Goal: Task Accomplishment & Management: Complete application form

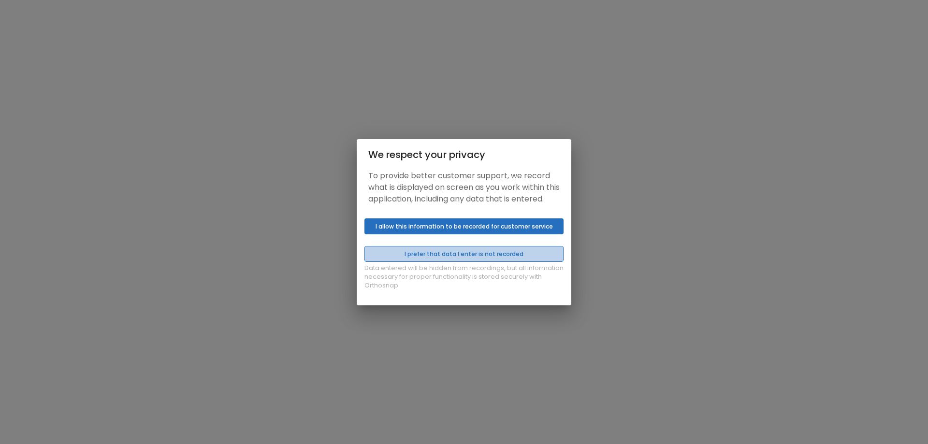
click at [499, 256] on button "I prefer that data I enter is not recorded" at bounding box center [464, 254] width 199 height 16
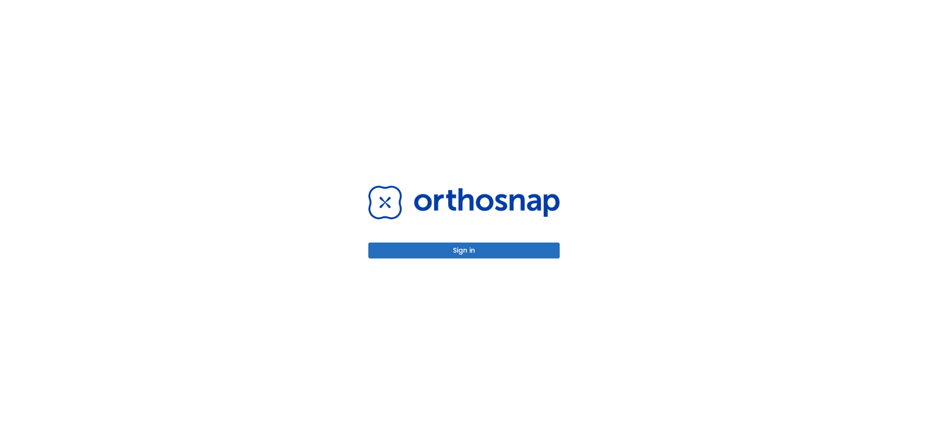
click at [519, 251] on button "Sign in" at bounding box center [463, 251] width 191 height 16
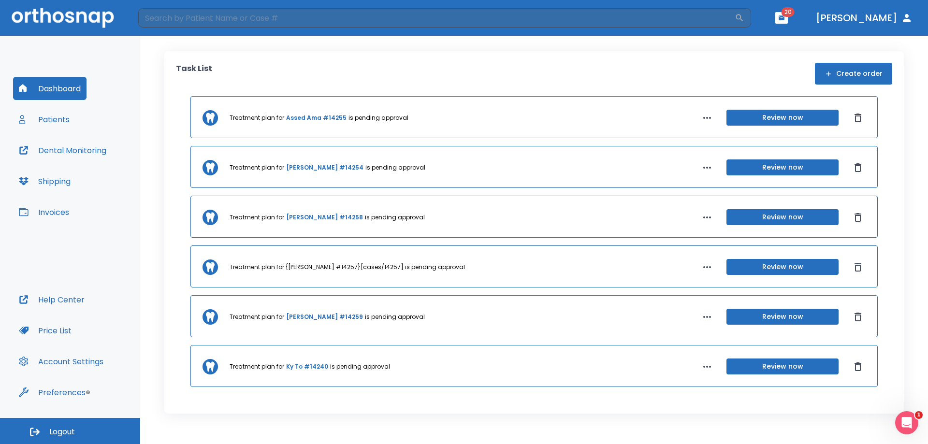
click at [58, 118] on button "Patients" at bounding box center [44, 119] width 62 height 23
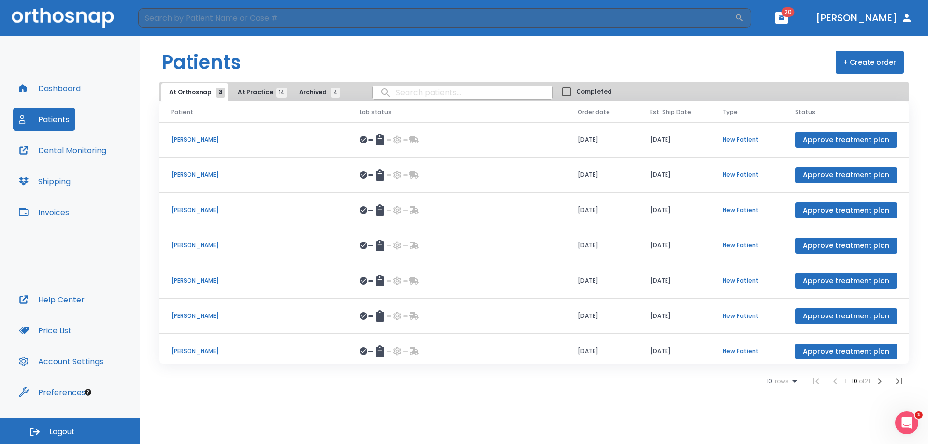
click at [437, 90] on input "search" at bounding box center [463, 92] width 180 height 19
type input "r"
type input "drew"
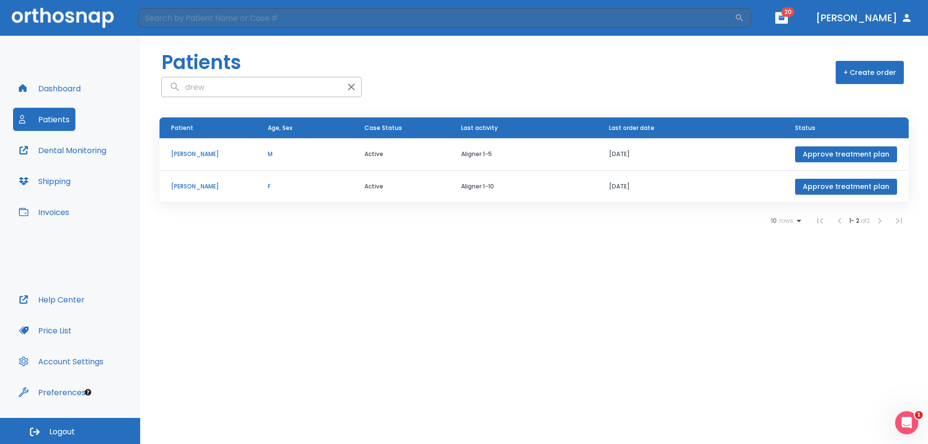
drag, startPoint x: 212, startPoint y: 89, endPoint x: 169, endPoint y: 73, distance: 45.9
click at [169, 73] on div "Patients drew" at bounding box center [261, 72] width 200 height 49
type input "[PERSON_NAME]"
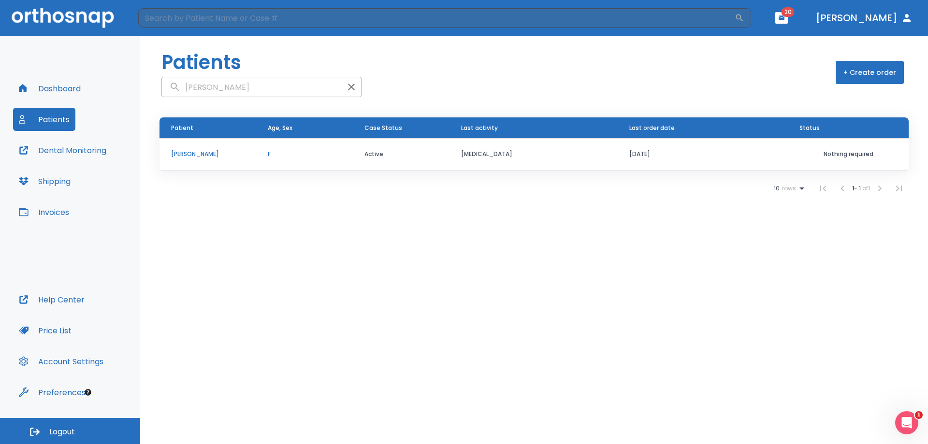
drag, startPoint x: 213, startPoint y: 91, endPoint x: 163, endPoint y: 73, distance: 52.3
click at [163, 73] on div "Patients [PERSON_NAME]" at bounding box center [261, 72] width 200 height 49
click at [59, 84] on button "Dashboard" at bounding box center [49, 88] width 73 height 23
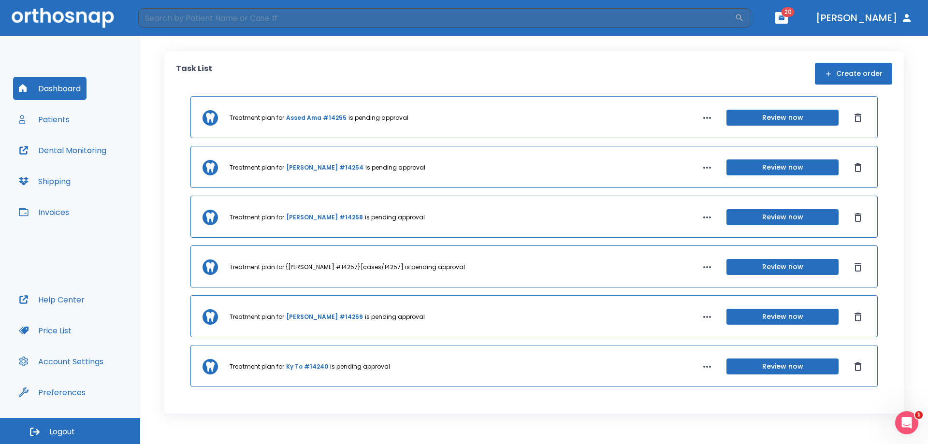
click at [842, 76] on button "Create order" at bounding box center [853, 74] width 77 height 22
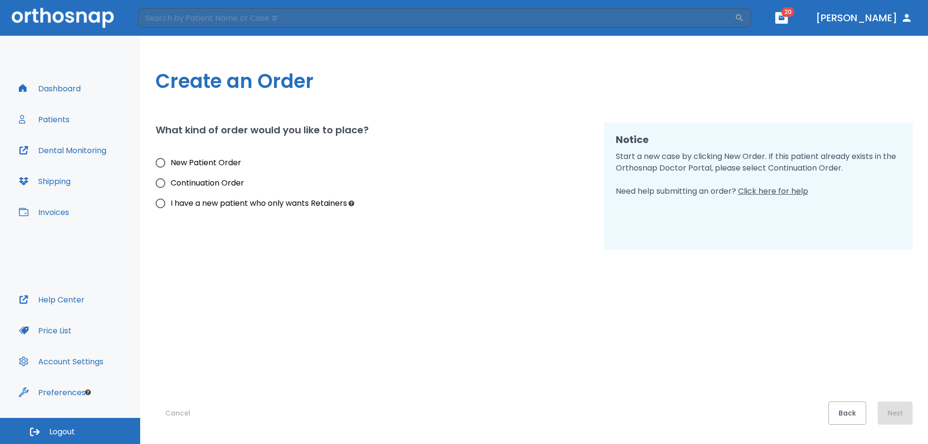
click at [221, 156] on label "New Patient Order" at bounding box center [248, 163] width 197 height 20
click at [171, 156] on input "New Patient Order" at bounding box center [160, 163] width 20 height 20
radio input "true"
click at [891, 408] on button "Next" at bounding box center [895, 413] width 35 height 23
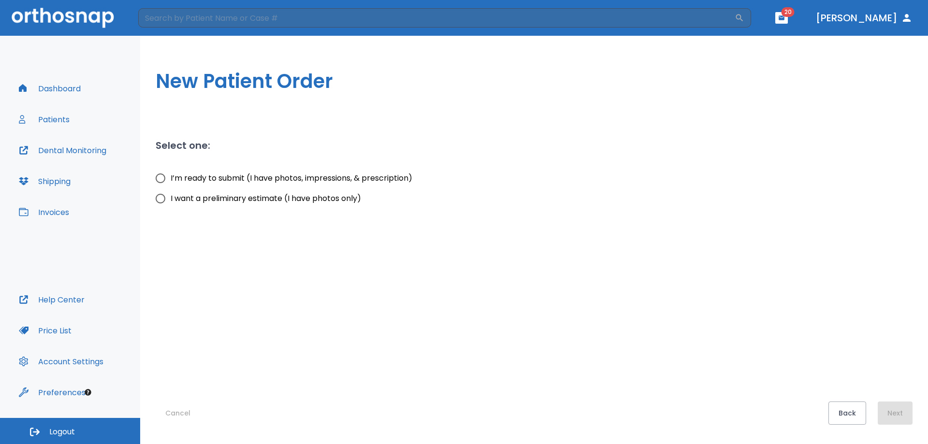
click at [193, 179] on span "I’m ready to submit (I have photos, impressions, & prescription)" at bounding box center [292, 179] width 242 height 12
click at [171, 179] on input "I’m ready to submit (I have photos, impressions, & prescription)" at bounding box center [160, 178] width 20 height 20
radio input "true"
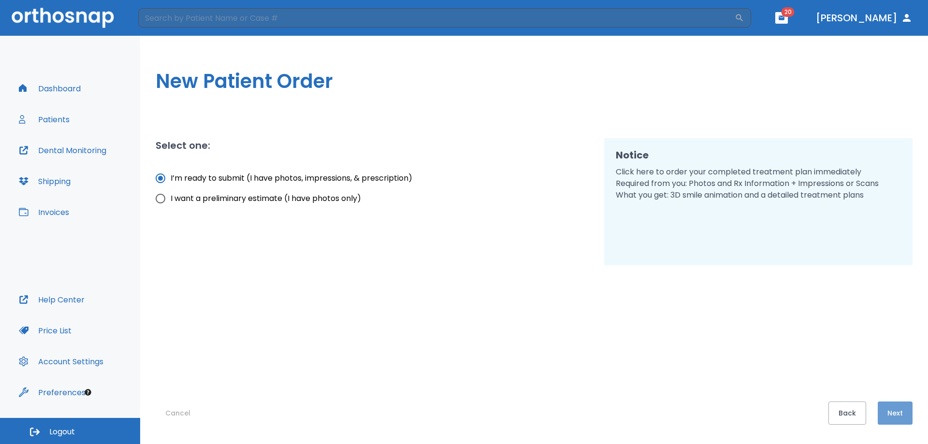
click at [892, 425] on button "Next" at bounding box center [895, 413] width 35 height 23
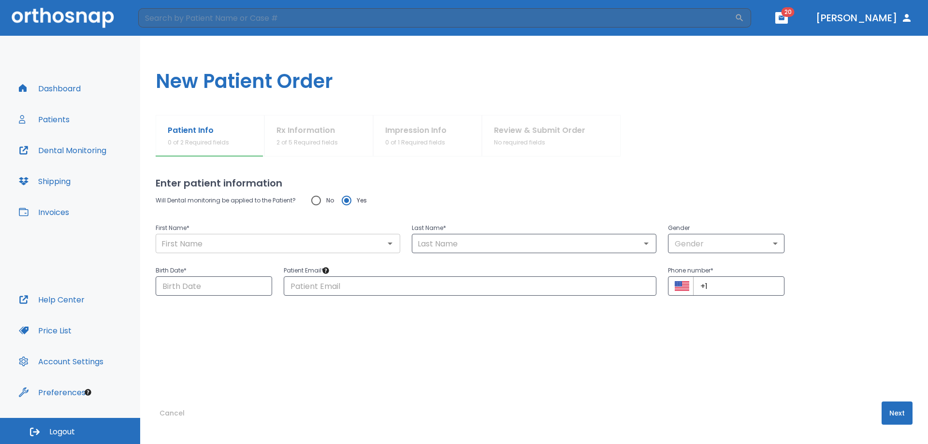
click at [213, 250] on input "text" at bounding box center [278, 244] width 239 height 14
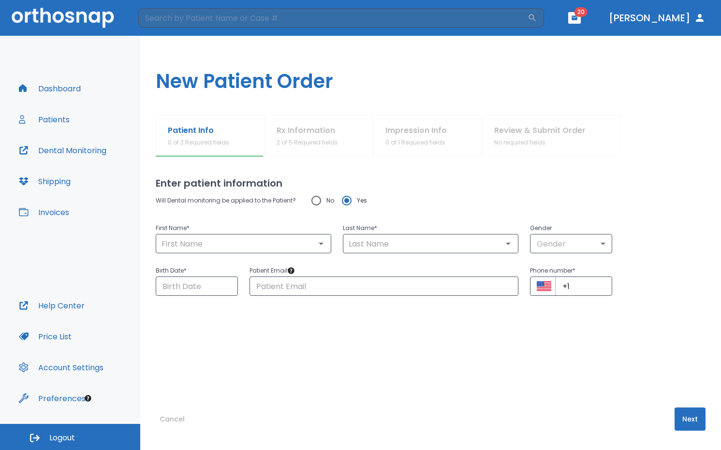
click at [516, 96] on h1 "New Patient Order" at bounding box center [430, 75] width 581 height 79
click at [191, 246] on input "text" at bounding box center [244, 244] width 170 height 14
type input "[PERSON_NAME]"
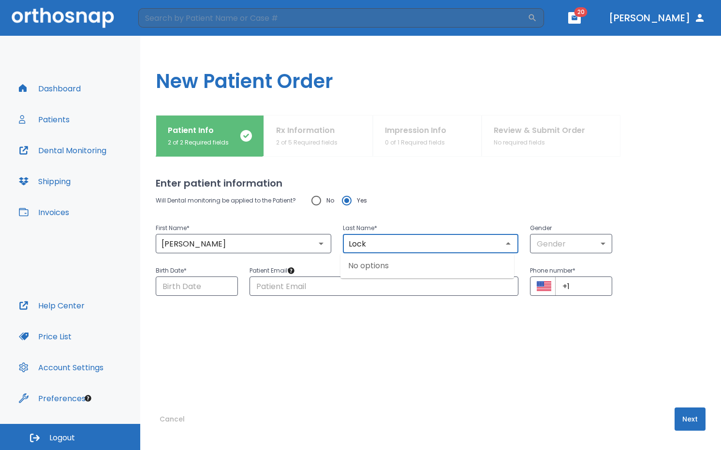
type input "Lock"
drag, startPoint x: 601, startPoint y: 233, endPoint x: 598, endPoint y: 246, distance: 12.8
click at [599, 243] on div "Gender Gender ​" at bounding box center [571, 237] width 82 height 31
click at [598, 246] on body "​ 20 [PERSON_NAME] Dashboard Patients Dental Monitoring Shipping Invoices Help …" at bounding box center [360, 225] width 721 height 450
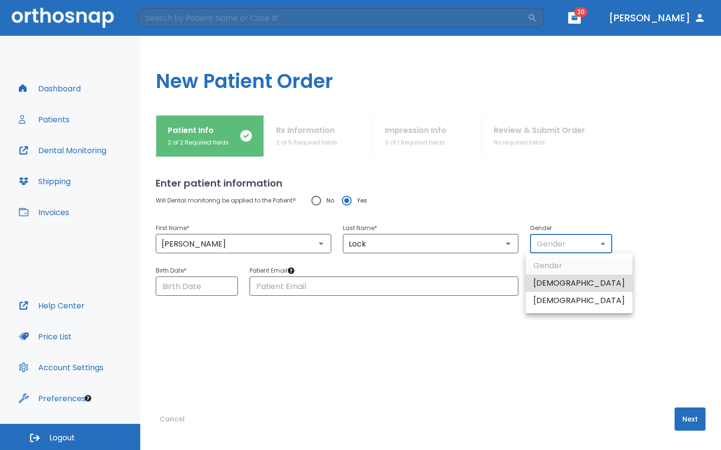
click at [564, 302] on li "[DEMOGRAPHIC_DATA]" at bounding box center [579, 300] width 107 height 17
type input "0"
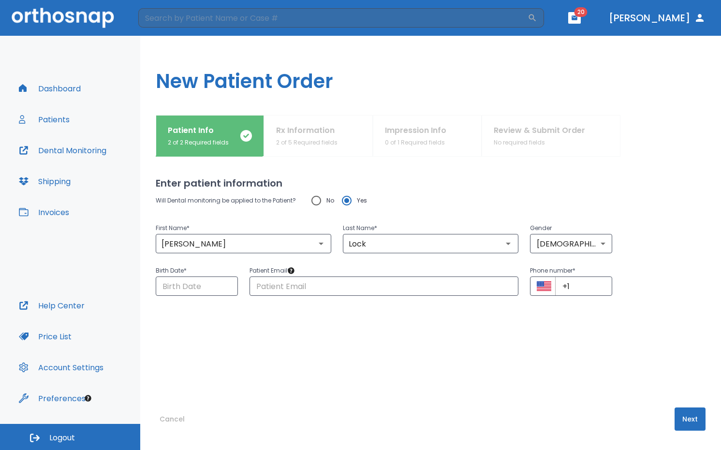
click at [504, 176] on h2 "Enter patient information" at bounding box center [431, 183] width 550 height 15
drag, startPoint x: 575, startPoint y: 290, endPoint x: 533, endPoint y: 286, distance: 41.8
click at [533, 286] on div "​ +1 ​" at bounding box center [571, 286] width 82 height 19
paste input "[PHONE_NUMBER]"
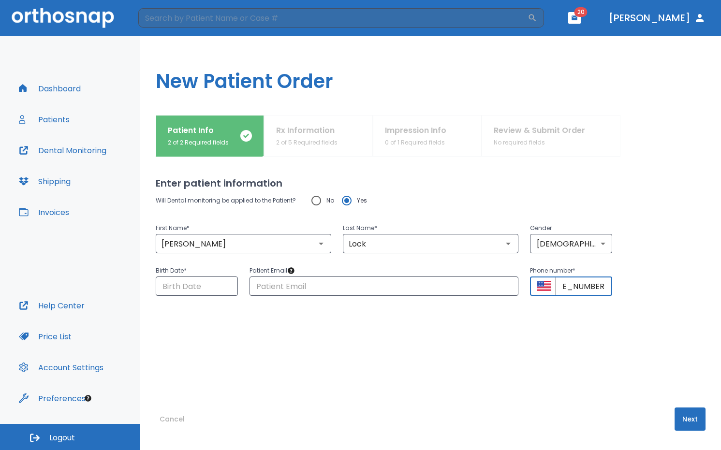
type input "[PHONE_NUMBER]"
click at [528, 219] on div "Gender [DEMOGRAPHIC_DATA] 0 ​" at bounding box center [565, 232] width 94 height 43
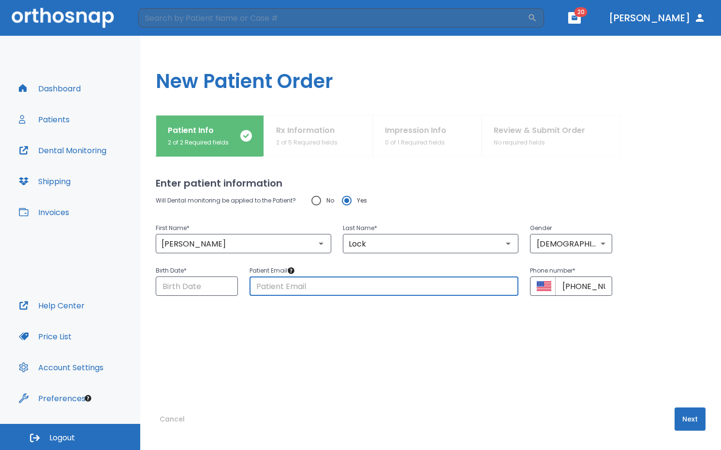
click at [425, 293] on input "text" at bounding box center [383, 286] width 269 height 19
paste input "[EMAIL_ADDRESS][DOMAIN_NAME]"
type input "[EMAIL_ADDRESS][DOMAIN_NAME]"
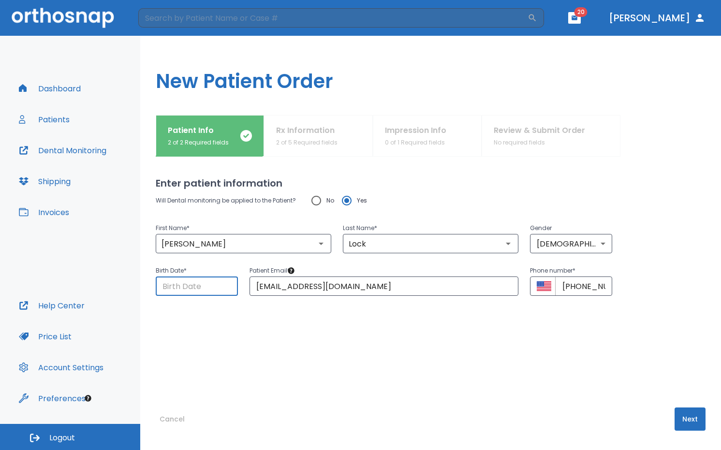
click at [169, 291] on input "Choose date" at bounding box center [197, 286] width 82 height 19
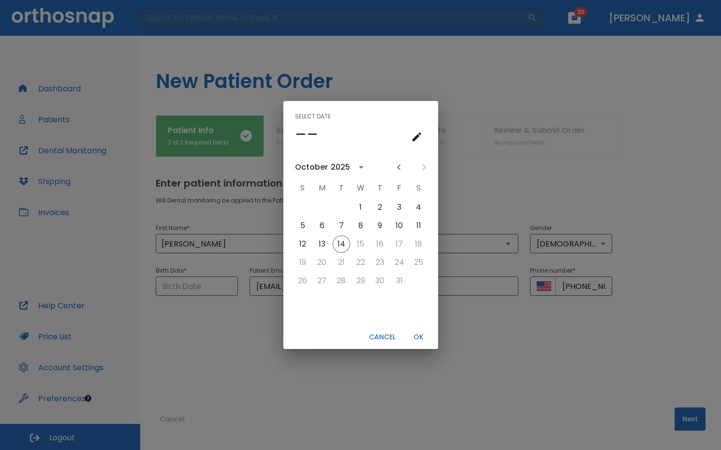
click at [412, 134] on icon "calendar view is open, go to text input view" at bounding box center [417, 137] width 12 height 12
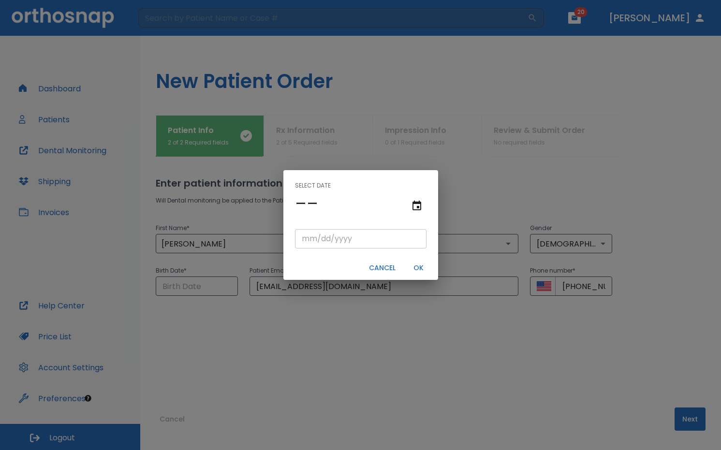
click at [303, 243] on input "tel" at bounding box center [361, 238] width 132 height 19
type input "09/14/"
type input "09/14/0001"
type input "09/14/1"
type input "09/14/0019"
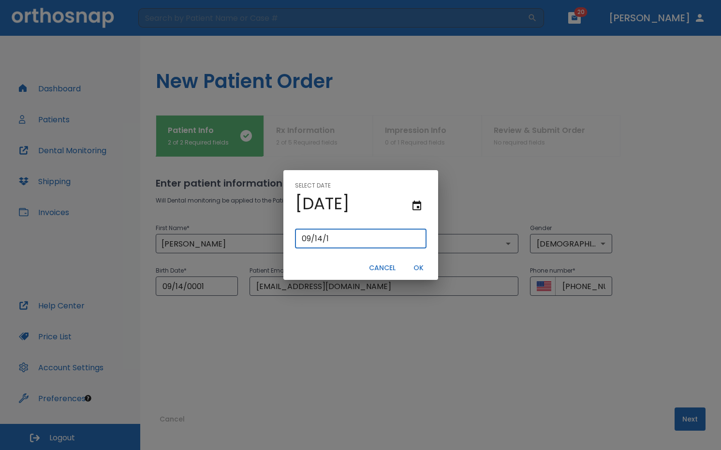
type input "[DATE]"
type input "09/14/0199"
type input "09/14/199"
type input "[DATE]"
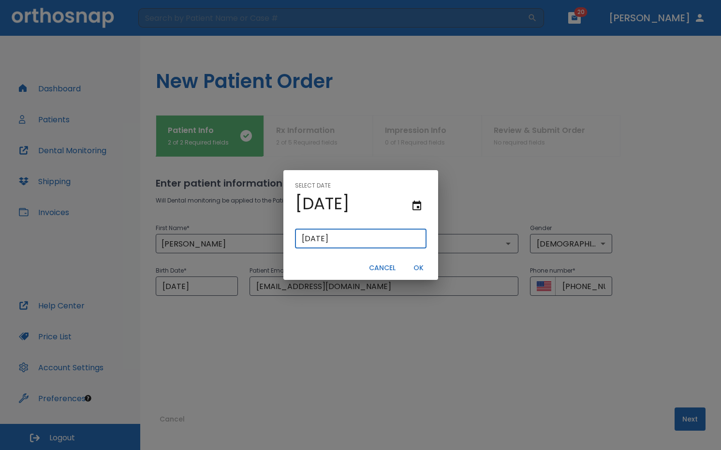
click at [418, 263] on button "OK" at bounding box center [418, 268] width 31 height 16
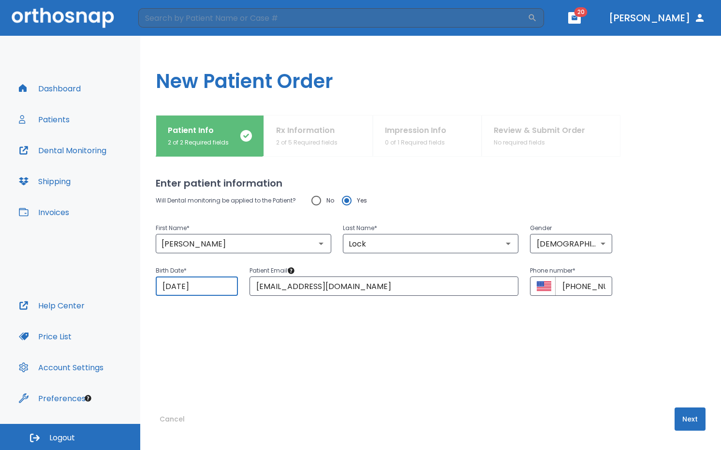
click at [508, 175] on div "Enter patient information Will Dental monitoring be applied to the Patient? No …" at bounding box center [431, 303] width 550 height 293
click at [681, 419] on button "Next" at bounding box center [690, 419] width 31 height 23
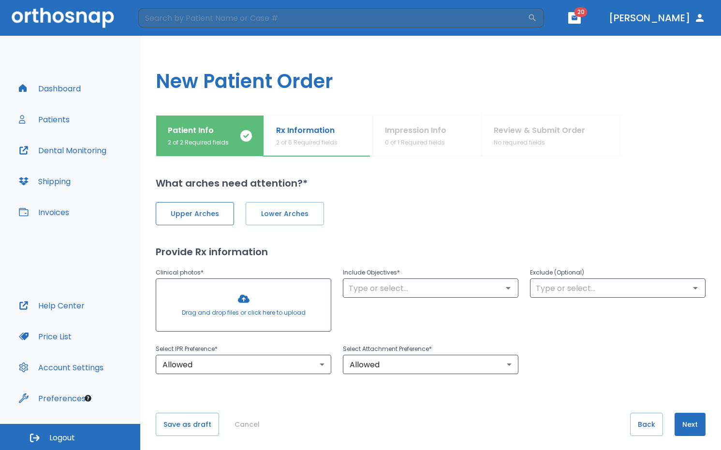
click at [208, 214] on span "Upper Arches" at bounding box center [195, 214] width 58 height 10
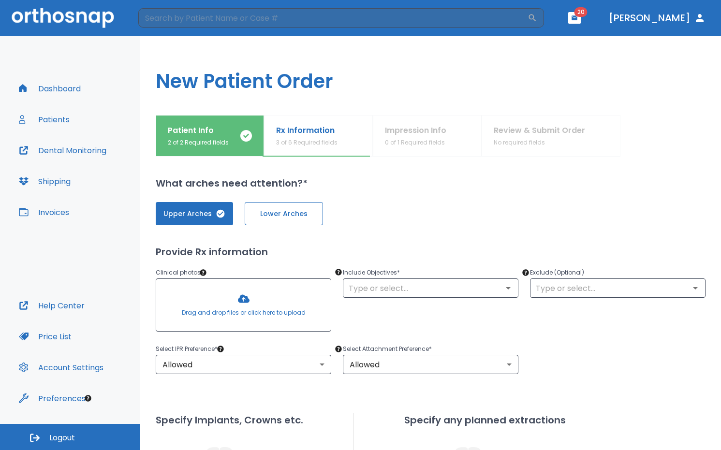
click at [279, 215] on span "Lower Arches" at bounding box center [284, 214] width 58 height 10
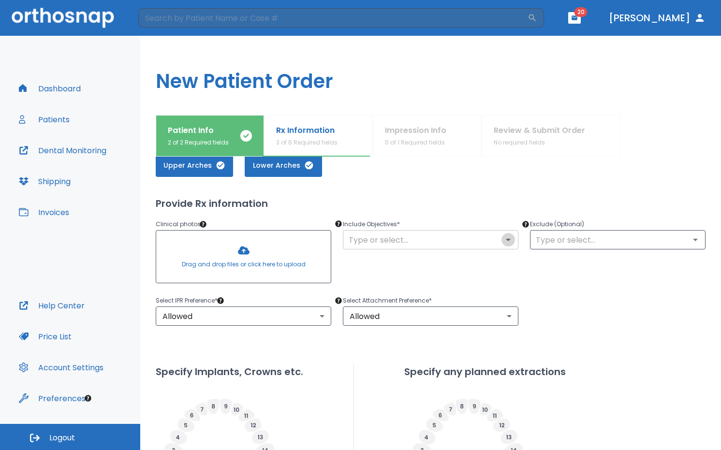
click at [506, 241] on icon "Open" at bounding box center [508, 240] width 12 height 12
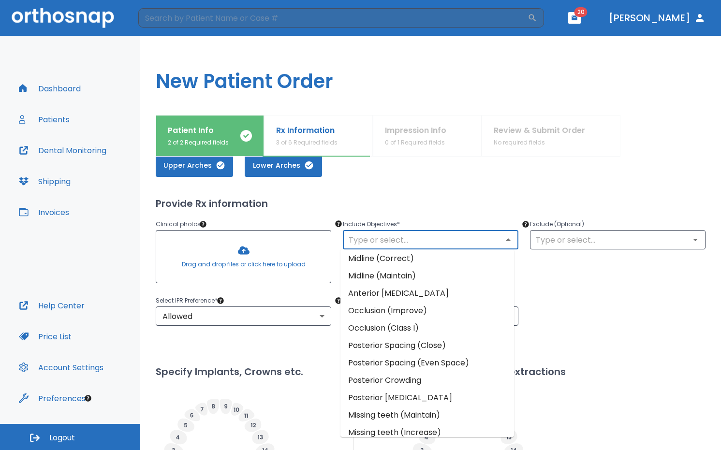
scroll to position [33, 0]
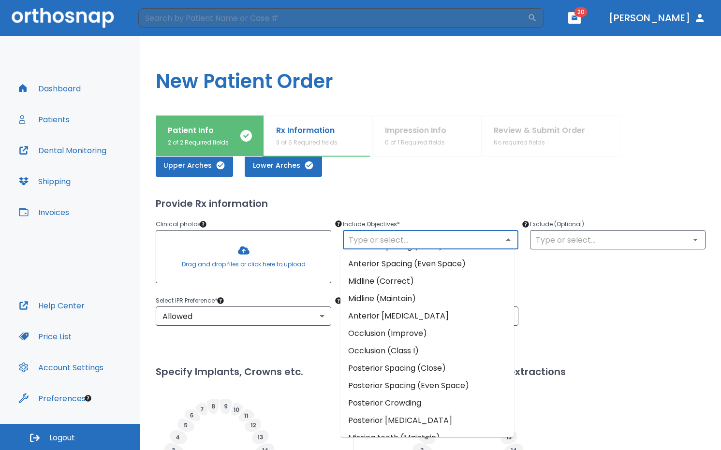
click at [529, 276] on div "Exclude (Optional) ​" at bounding box center [611, 247] width 187 height 80
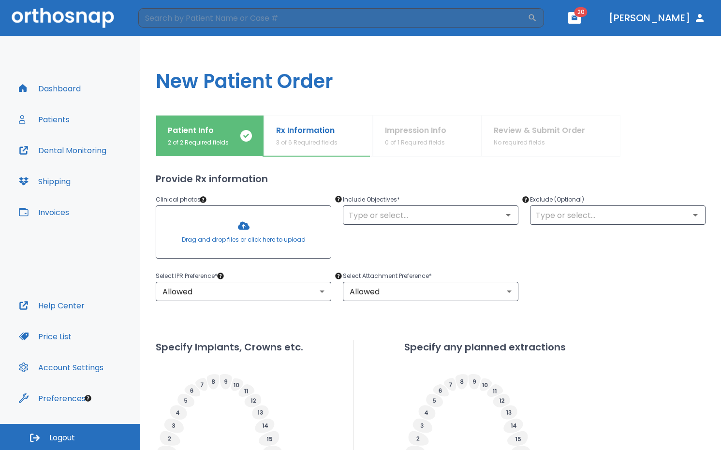
scroll to position [97, 0]
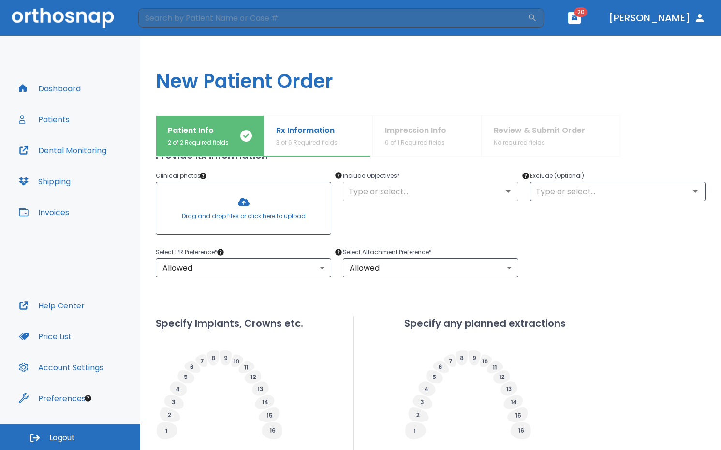
click at [507, 197] on icon "Open" at bounding box center [508, 192] width 12 height 12
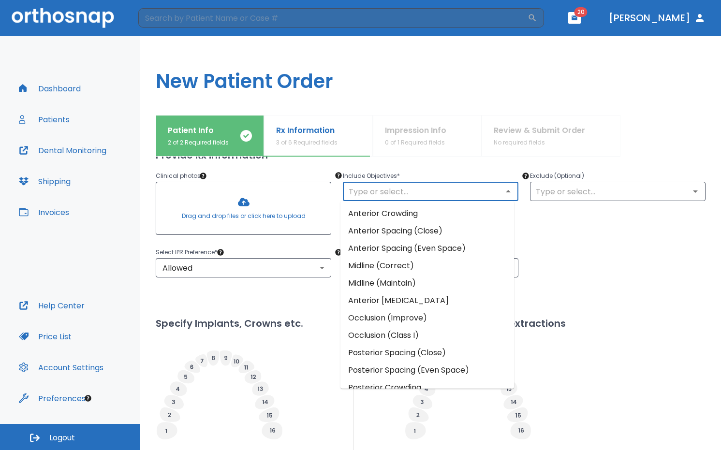
click at [488, 214] on li "Anterior Crowding" at bounding box center [427, 213] width 174 height 17
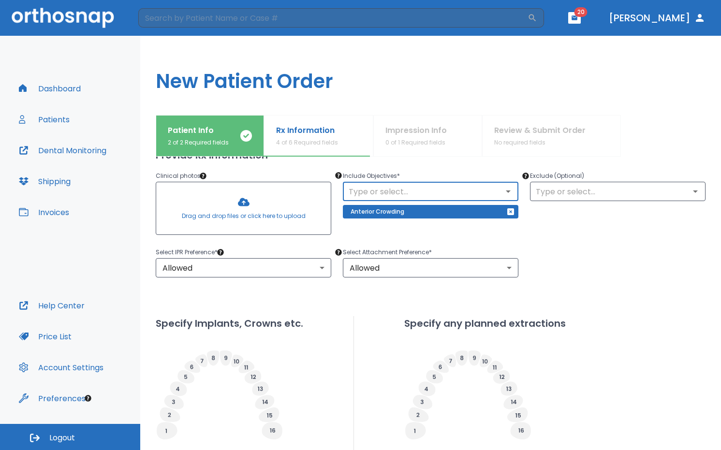
click at [616, 237] on div "Exclude (Optional) ​" at bounding box center [611, 199] width 187 height 80
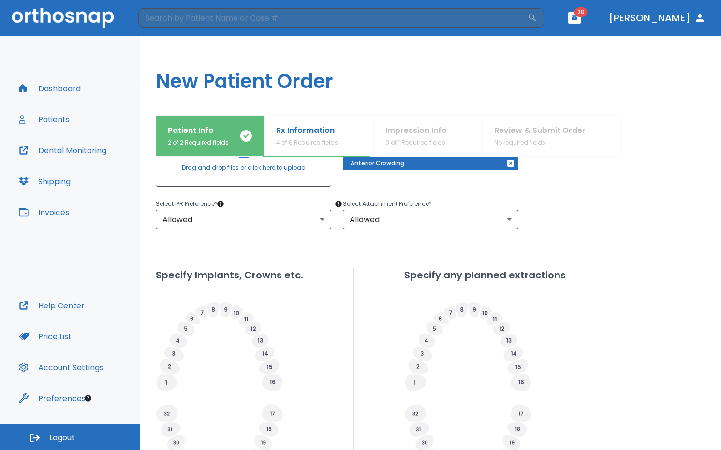
scroll to position [193, 0]
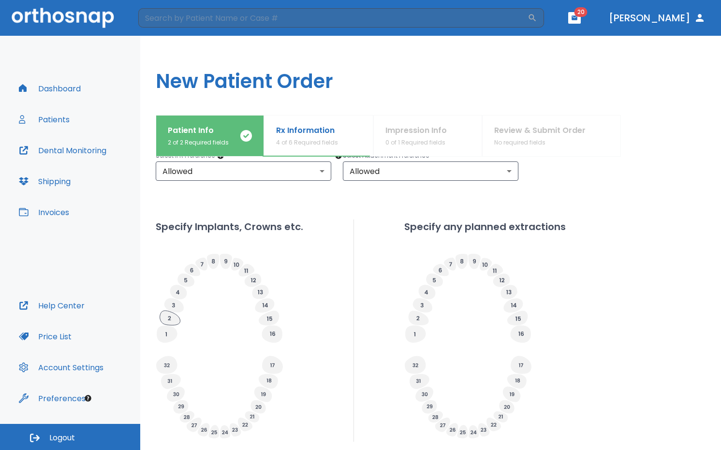
click at [176, 321] on icon at bounding box center [170, 318] width 20 height 15
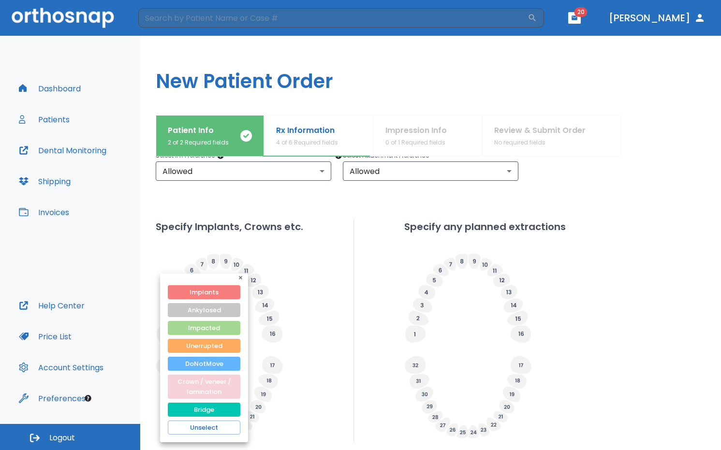
click at [216, 391] on button "Crown / veneer / lamination" at bounding box center [204, 387] width 73 height 24
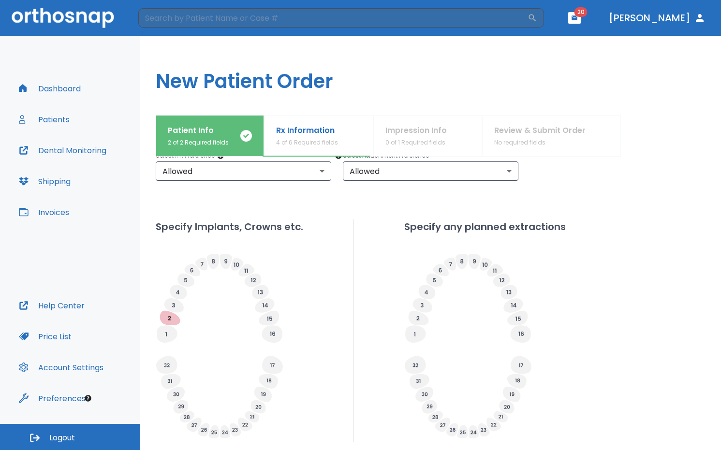
click at [610, 265] on div "Specify Implants, Crowns etc. Specify any planned extractions" at bounding box center [431, 331] width 550 height 222
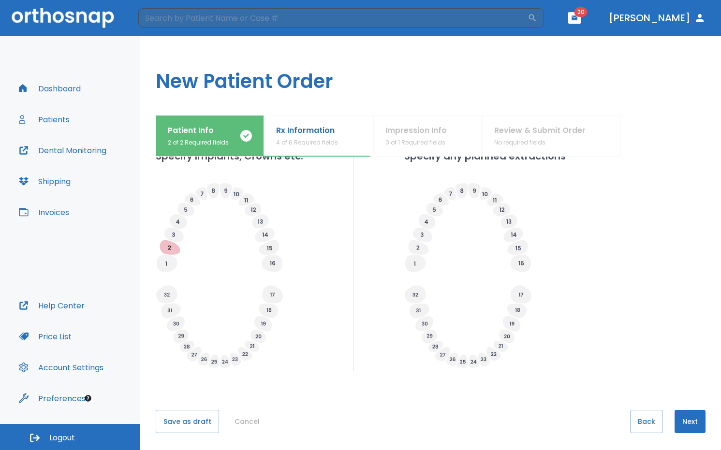
scroll to position [266, 0]
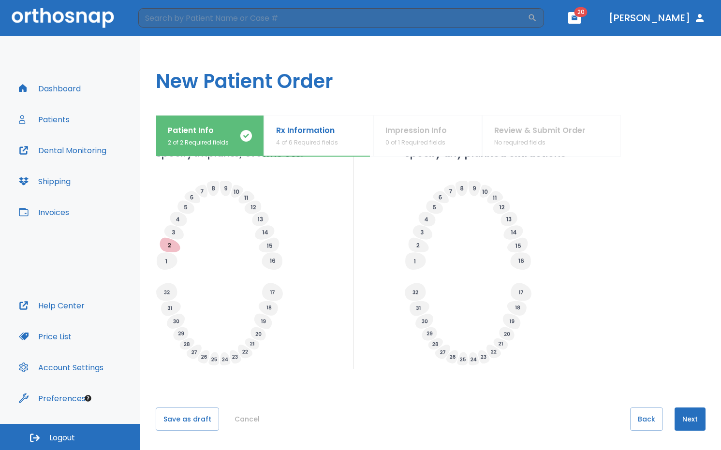
click at [618, 190] on div "Specify Implants, Crowns etc. Specify any planned extractions" at bounding box center [431, 258] width 550 height 222
click at [680, 421] on button "Next" at bounding box center [690, 419] width 31 height 23
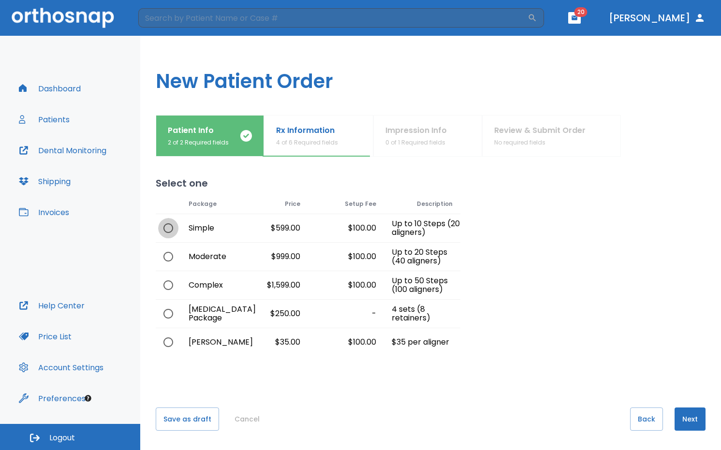
click at [168, 228] on input "radio" at bounding box center [168, 228] width 20 height 20
radio input "true"
click at [685, 421] on button "Next" at bounding box center [690, 419] width 31 height 23
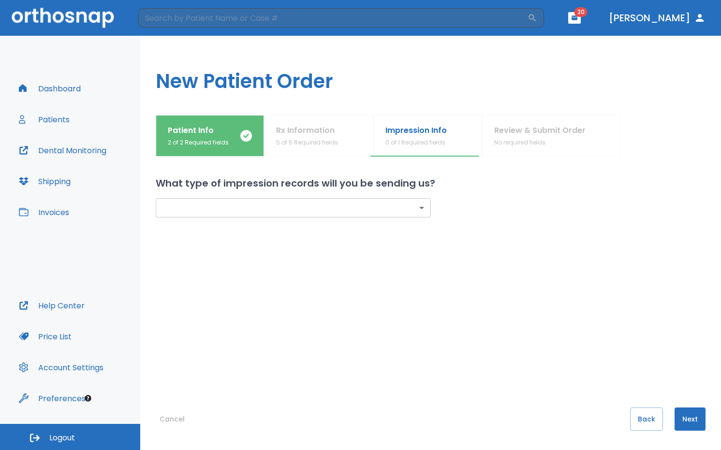
click at [420, 212] on body "​ 20 [PERSON_NAME] Dashboard Patients Dental Monitoring Shipping Invoices Help …" at bounding box center [360, 225] width 721 height 450
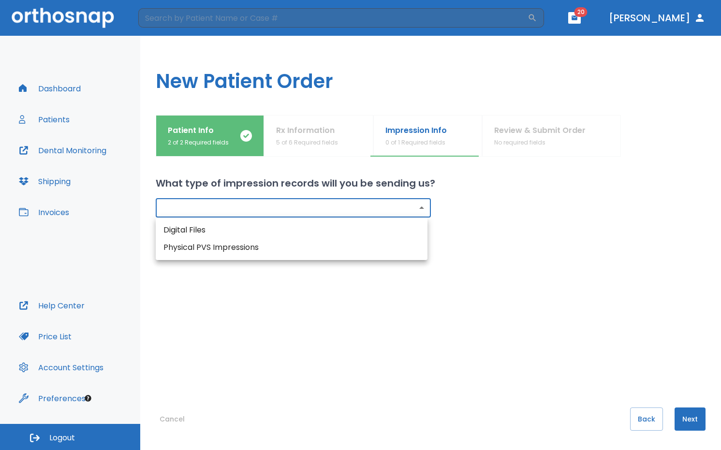
click at [259, 238] on li "Digital Files" at bounding box center [292, 229] width 272 height 17
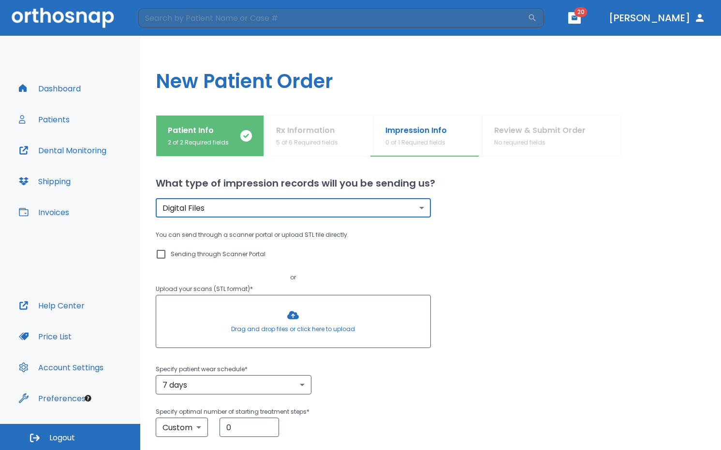
type input "digital"
click at [161, 253] on input "Sending through Scanner Portal" at bounding box center [161, 255] width 12 height 12
checkbox input "true"
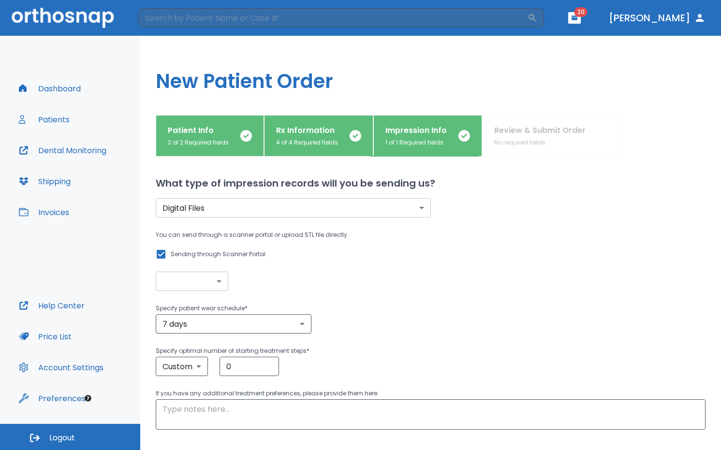
click at [206, 337] on div "Specify patient wear schedule * 7 days 7 ​ Specify optimal number of starting t…" at bounding box center [431, 339] width 550 height 73
drag, startPoint x: 260, startPoint y: 369, endPoint x: 164, endPoint y: 355, distance: 97.2
click at [164, 355] on div "Specify optimal number of starting treatment steps * Custom custom ​ 0 ​" at bounding box center [431, 360] width 550 height 31
type input "10"
click at [228, 285] on body "​ 20 [PERSON_NAME] Dashboard Patients Dental Monitoring Shipping Invoices Help …" at bounding box center [360, 225] width 721 height 450
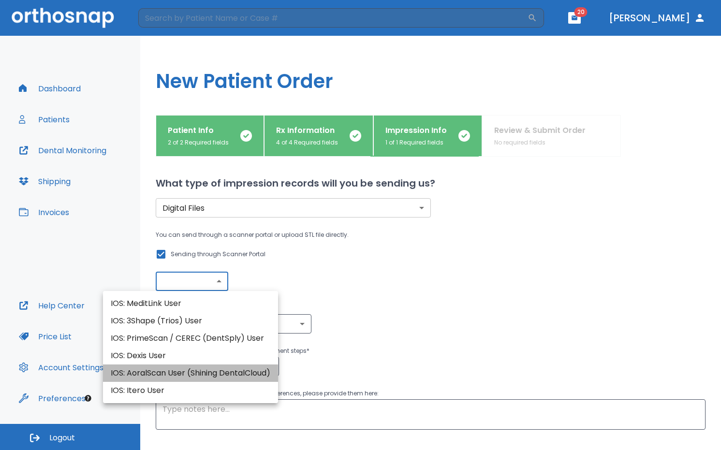
click at [214, 370] on li "IOS: AoralScan User (Shining DentalCloud)" at bounding box center [190, 373] width 175 height 17
type input "IOS: AoralScan User (Shining DentalCloud)"
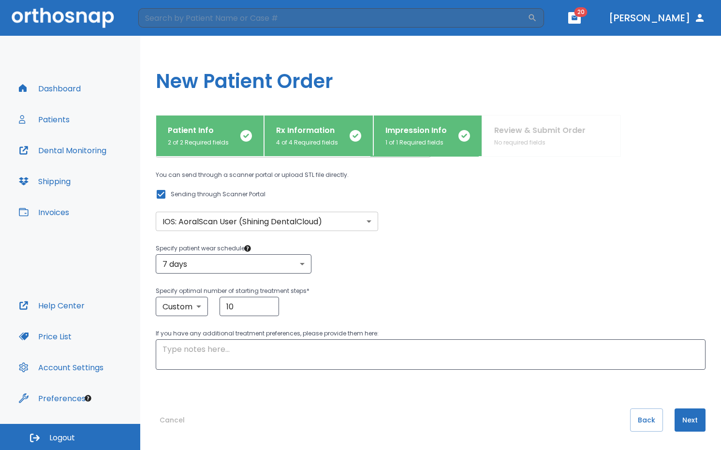
scroll to position [61, 0]
click at [684, 424] on button "Next" at bounding box center [690, 419] width 31 height 23
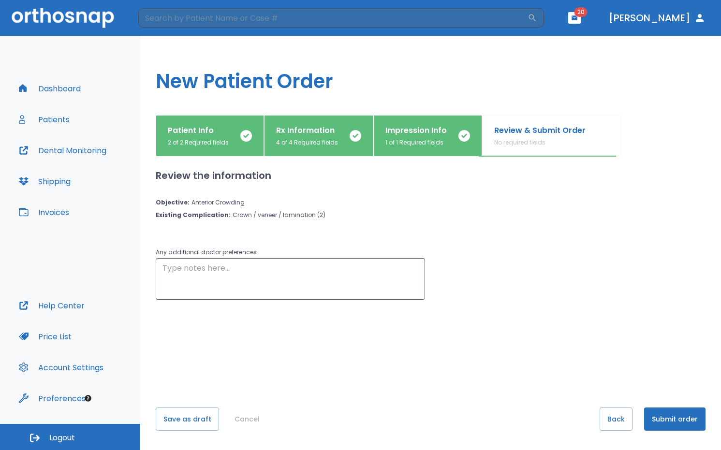
scroll to position [0, 0]
click at [684, 424] on button "Submit order" at bounding box center [674, 419] width 61 height 23
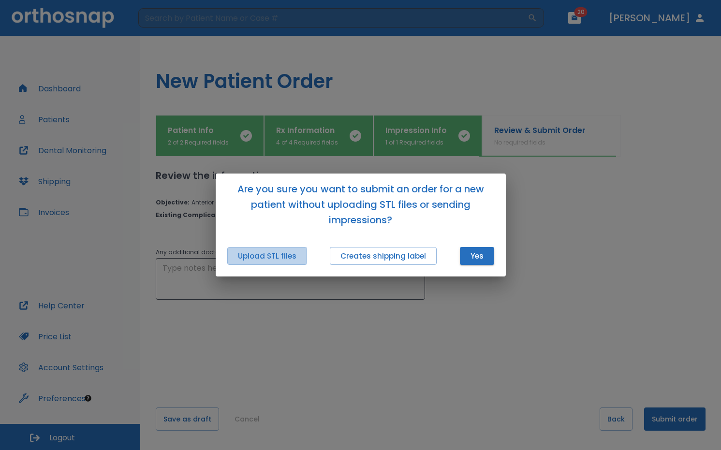
drag, startPoint x: 282, startPoint y: 259, endPoint x: 426, endPoint y: 330, distance: 160.7
click at [426, 330] on div "Are you sure you want to submit an order for a new patient without uploading ST…" at bounding box center [360, 225] width 721 height 450
drag, startPoint x: 426, startPoint y: 330, endPoint x: 356, endPoint y: 310, distance: 72.4
click at [354, 310] on div "Are you sure you want to submit an order for a new patient without uploading ST…" at bounding box center [360, 225] width 721 height 450
click at [478, 254] on button "Yes" at bounding box center [477, 256] width 34 height 18
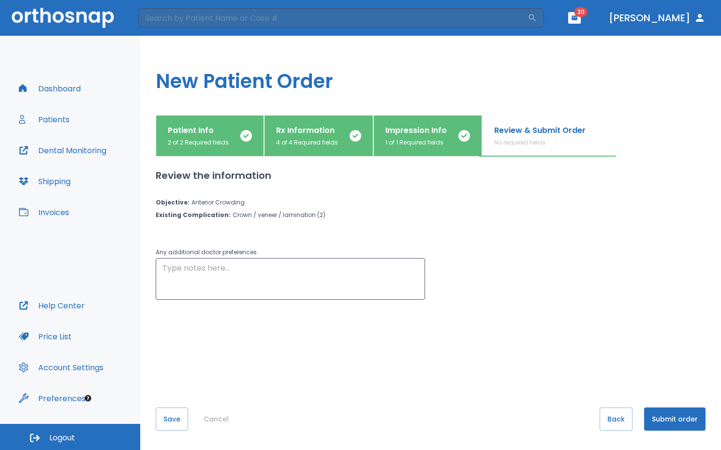
click at [675, 419] on button "Submit order" at bounding box center [674, 419] width 61 height 23
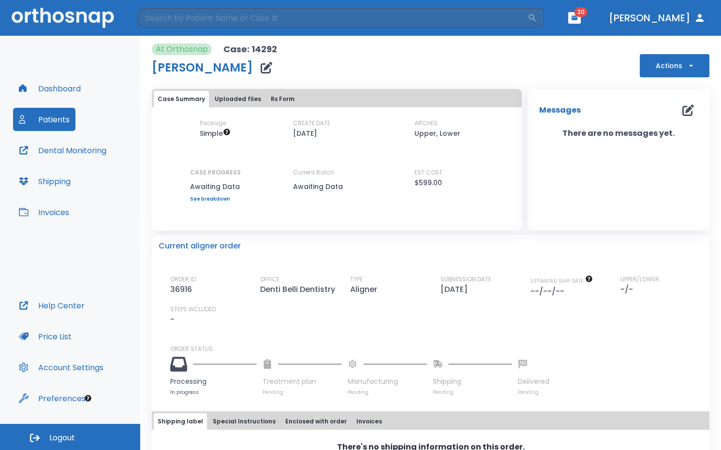
click at [580, 70] on div "At Orthosnap Case: 14292 [PERSON_NAME] Actions" at bounding box center [430, 61] width 557 height 34
click at [74, 15] on img at bounding box center [63, 18] width 103 height 20
